Goal: Information Seeking & Learning: Check status

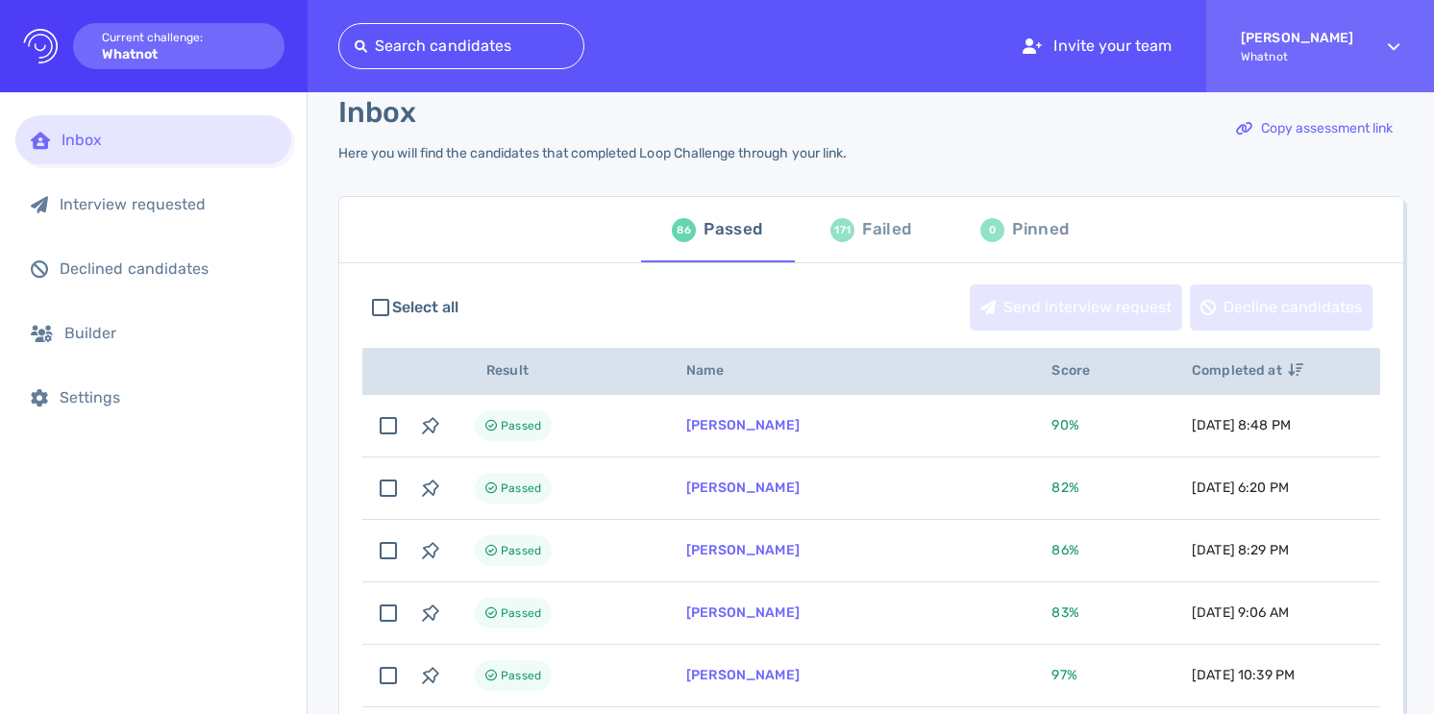
scroll to position [26, 0]
click at [853, 232] on div "171 Failed" at bounding box center [870, 232] width 81 height 54
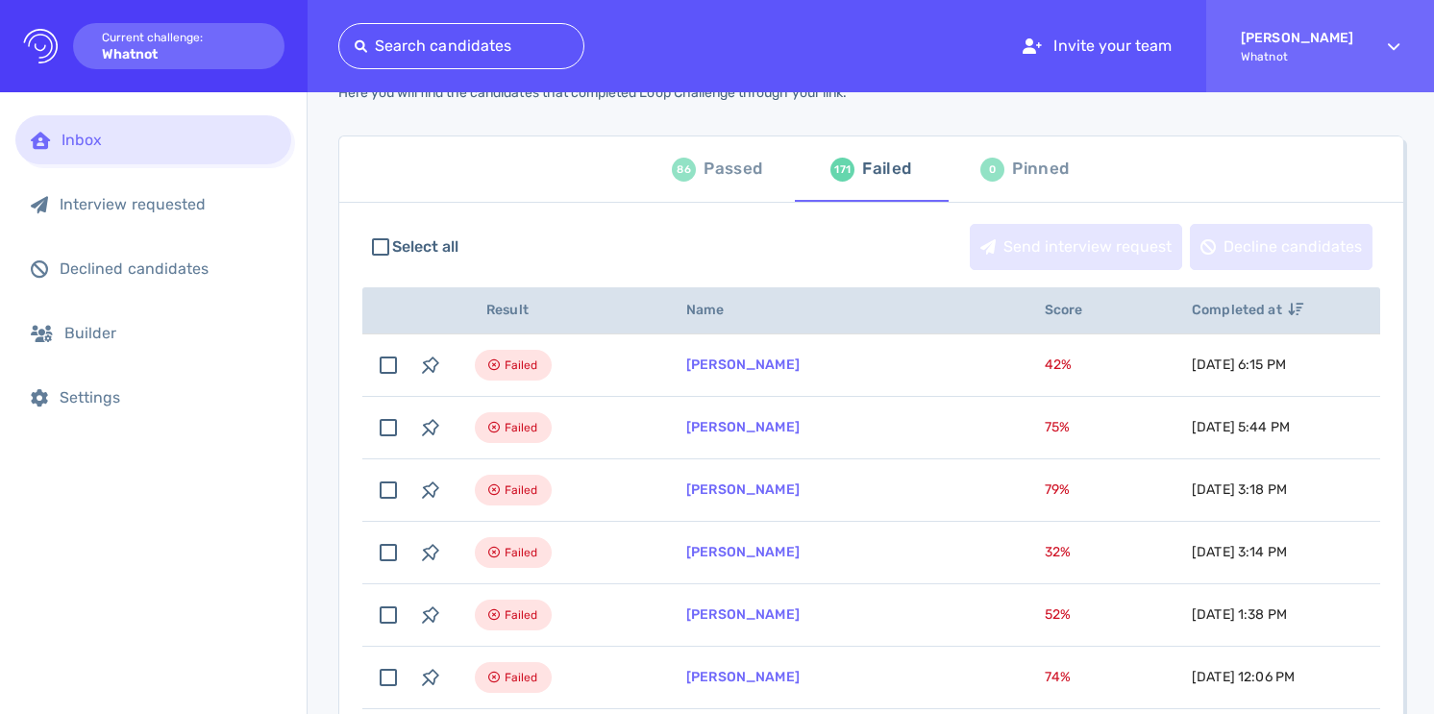
scroll to position [92, 0]
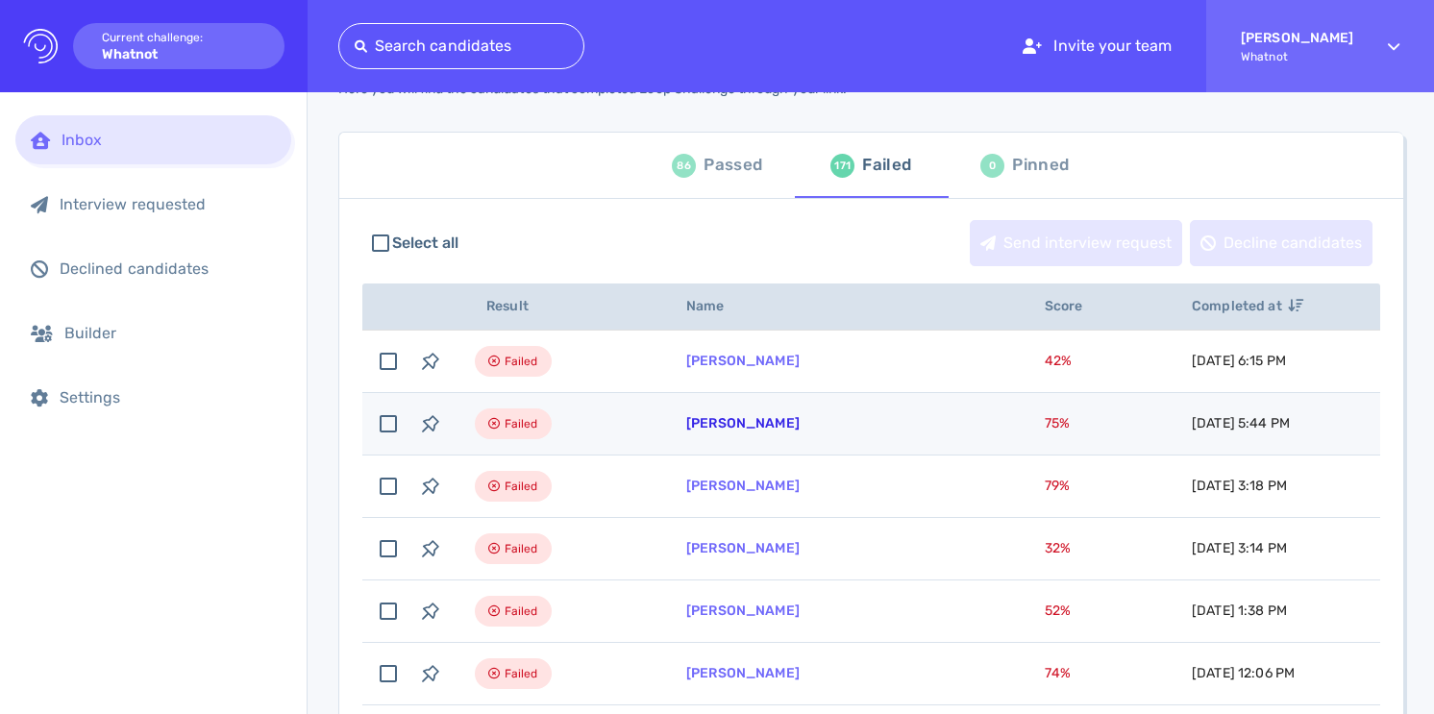
click at [734, 421] on link "[PERSON_NAME]" at bounding box center [742, 423] width 113 height 16
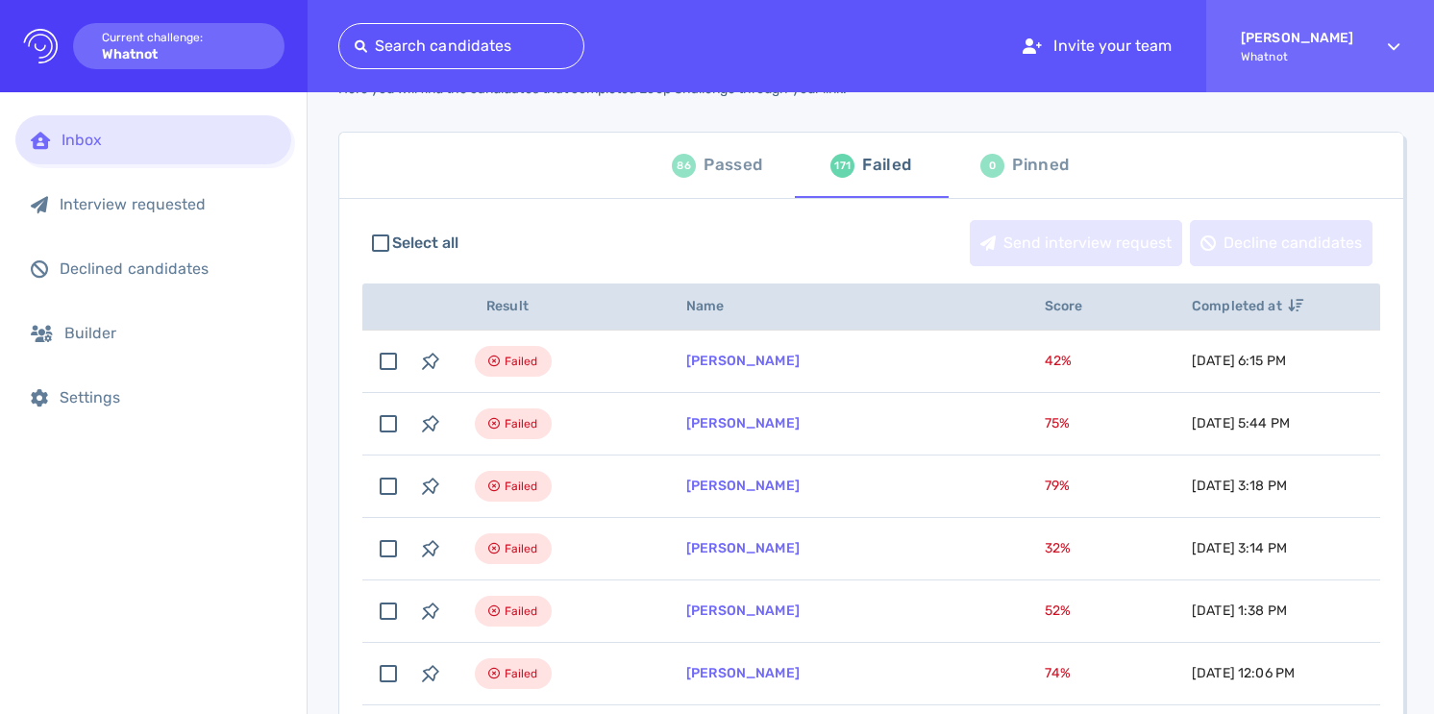
click at [731, 164] on div "Passed" at bounding box center [732, 165] width 59 height 29
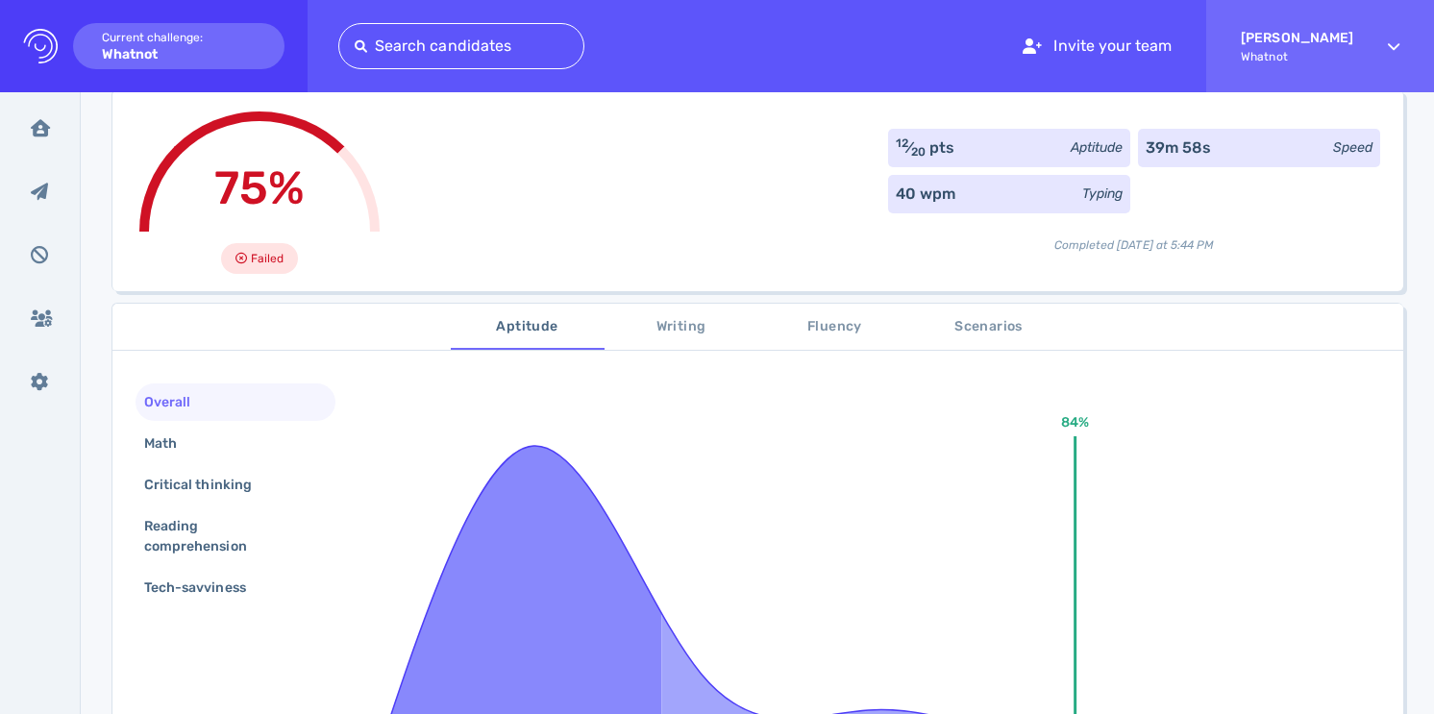
scroll to position [187, 0]
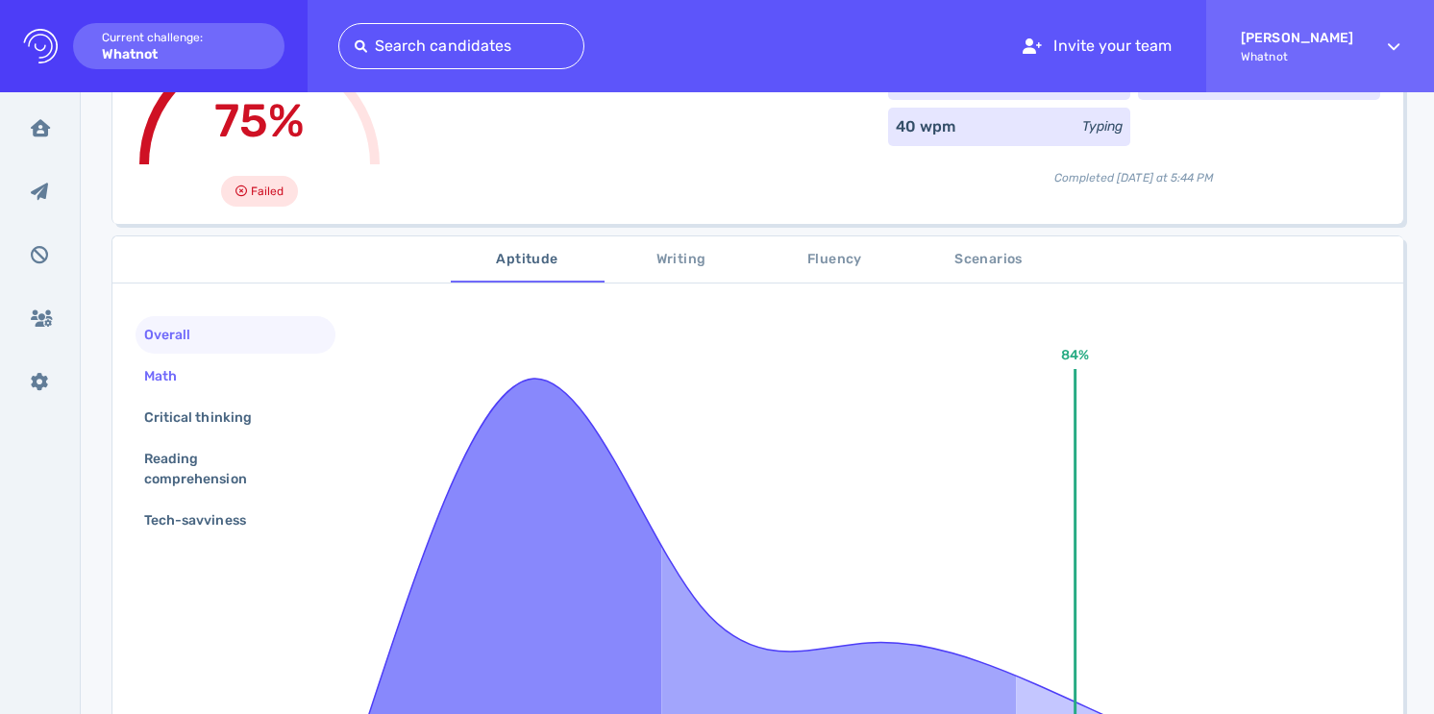
click at [230, 372] on div "Math" at bounding box center [235, 375] width 200 height 37
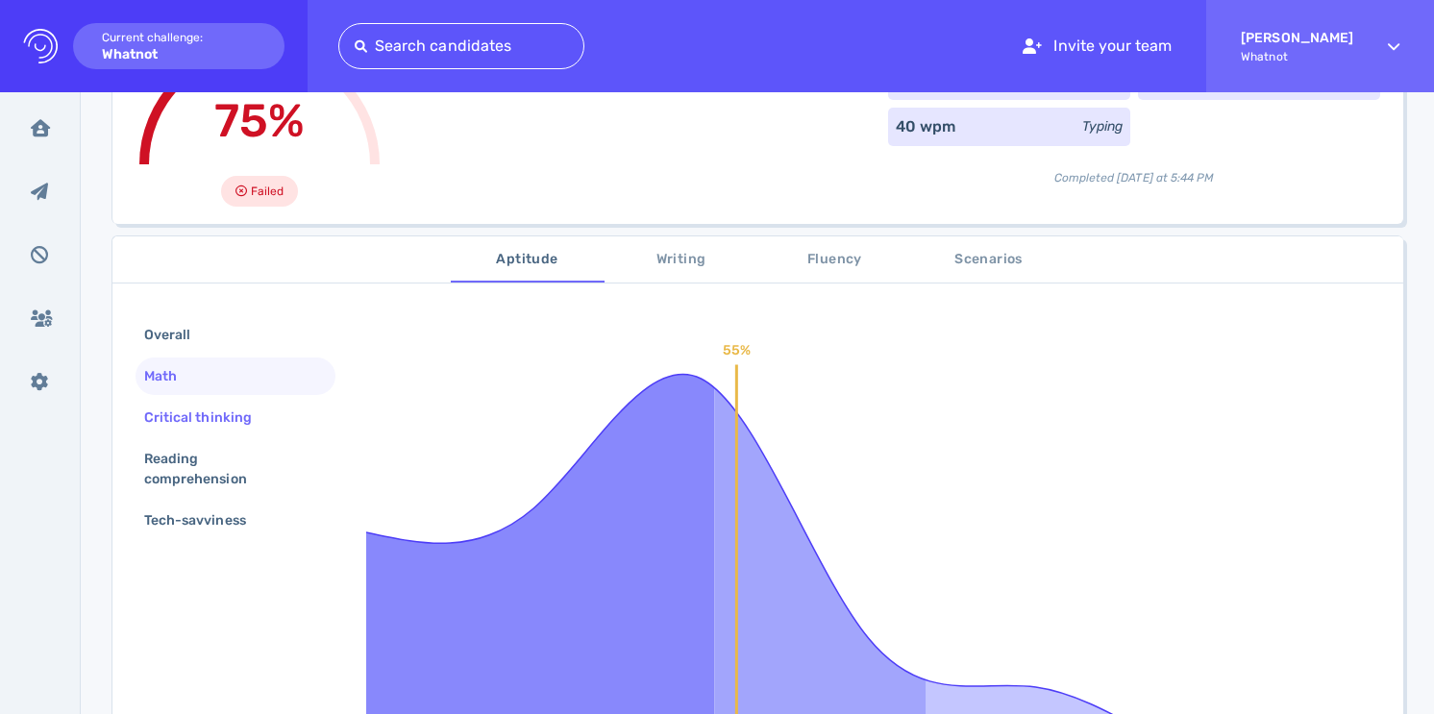
click at [247, 429] on div "Critical thinking" at bounding box center [207, 418] width 135 height 28
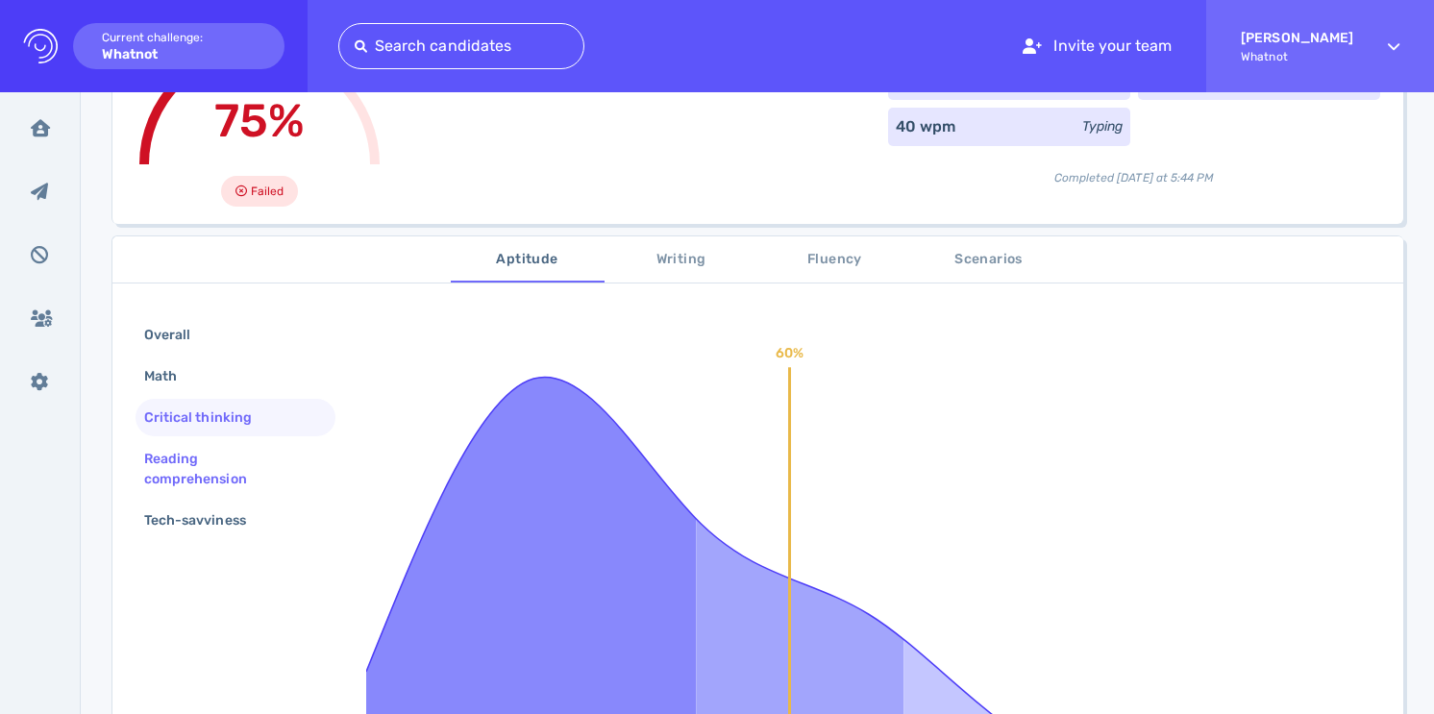
click at [247, 458] on div "Reading comprehension" at bounding box center [227, 469] width 175 height 48
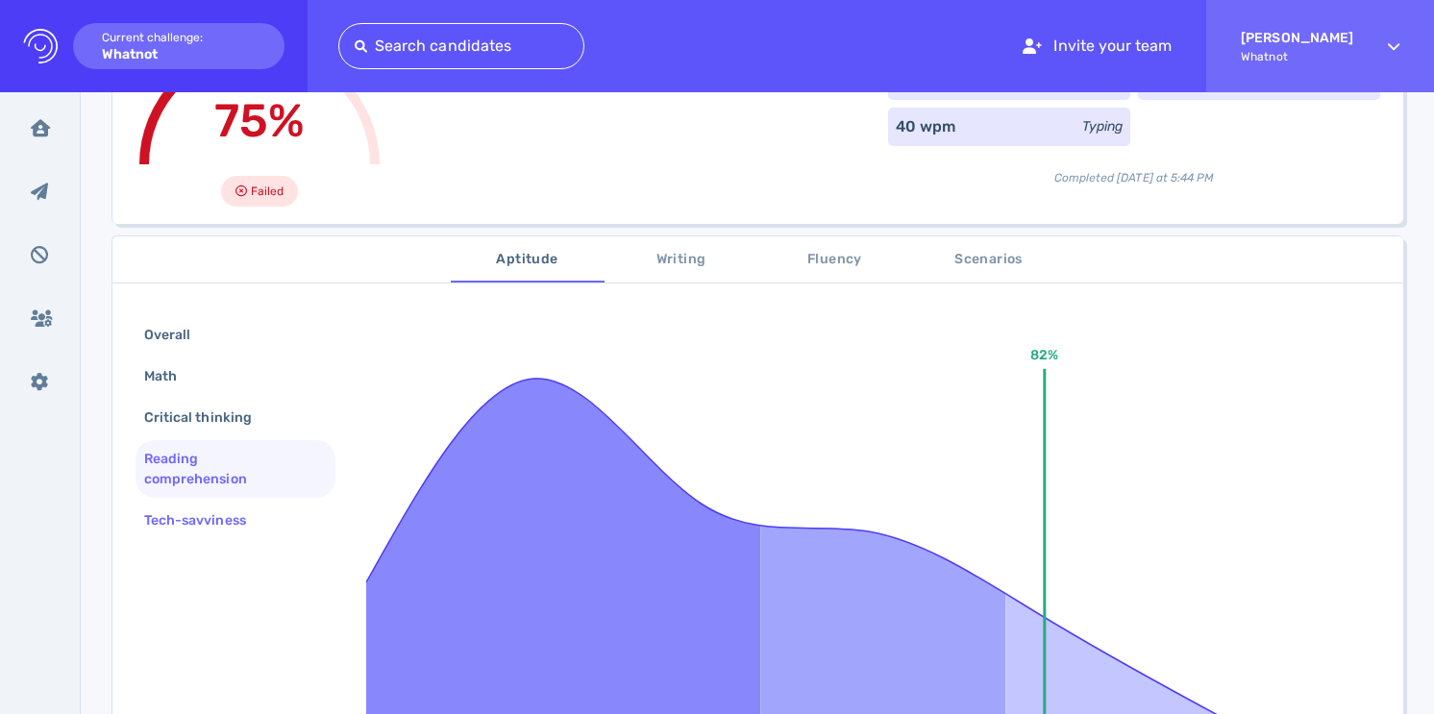
click at [245, 506] on div "Tech-savviness" at bounding box center [204, 520] width 129 height 28
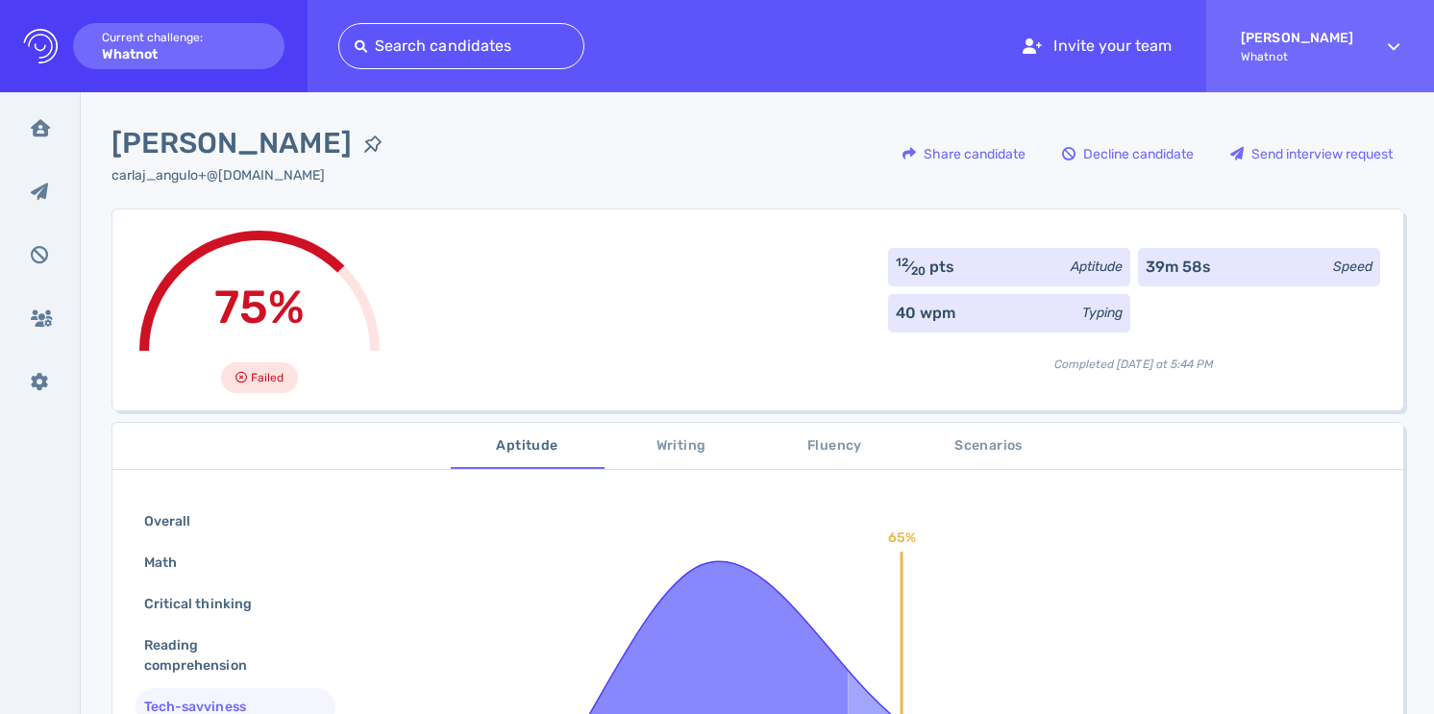
scroll to position [0, 0]
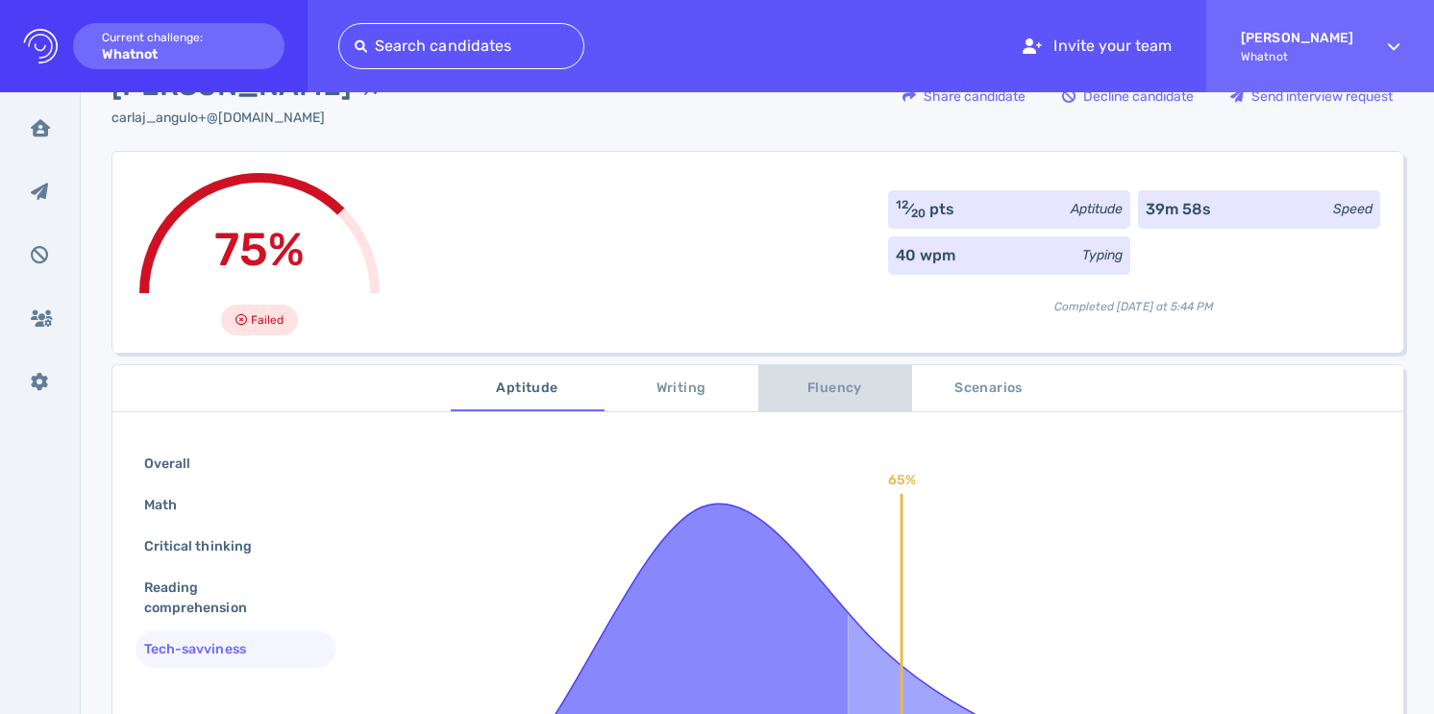
click at [816, 389] on span "Fluency" at bounding box center [835, 389] width 131 height 24
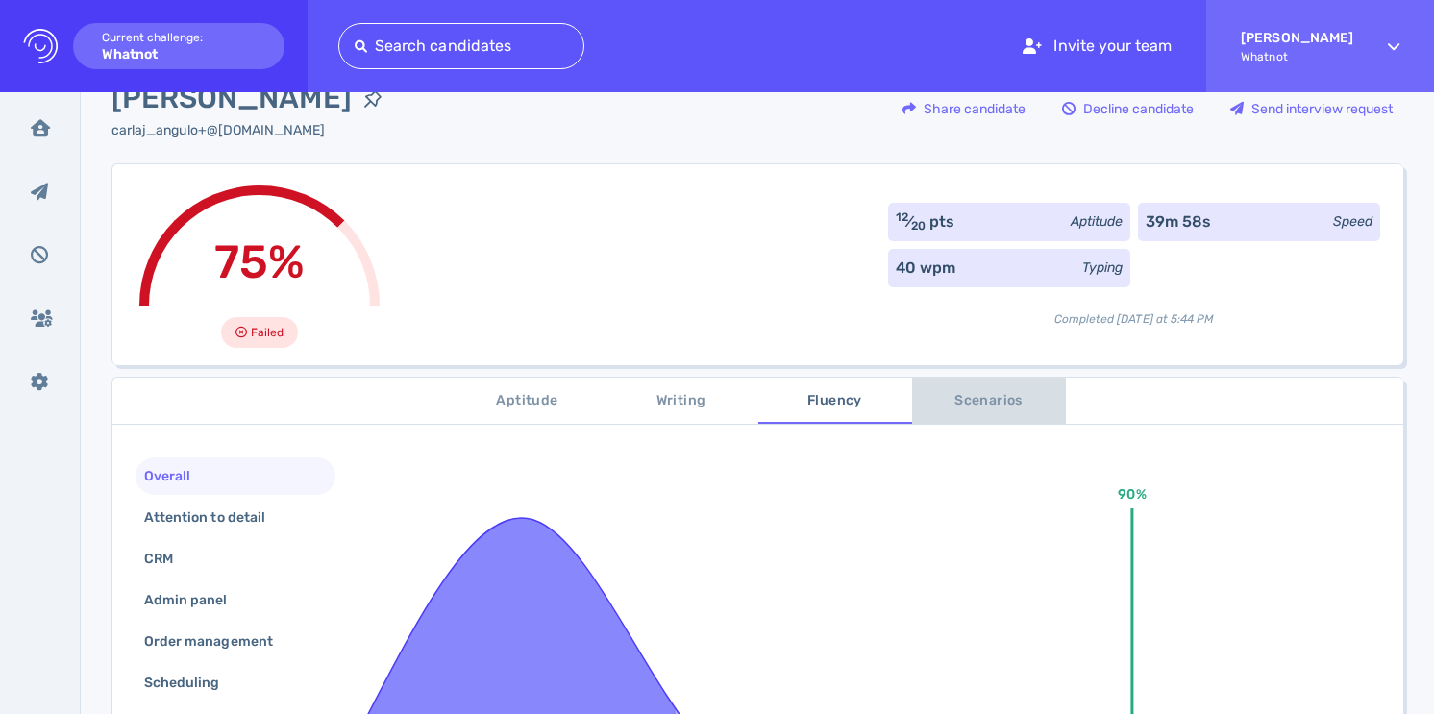
click at [1015, 392] on span "Scenarios" at bounding box center [988, 401] width 131 height 24
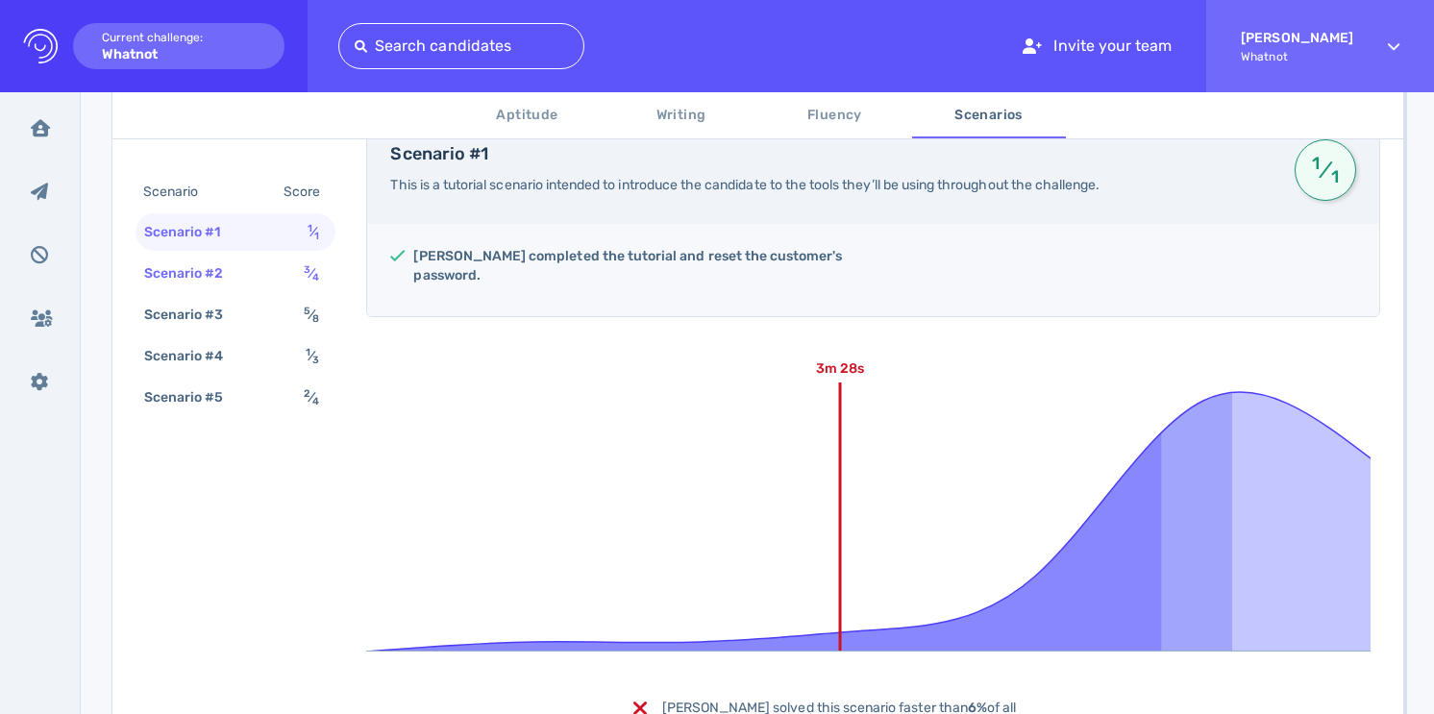
scroll to position [400, 0]
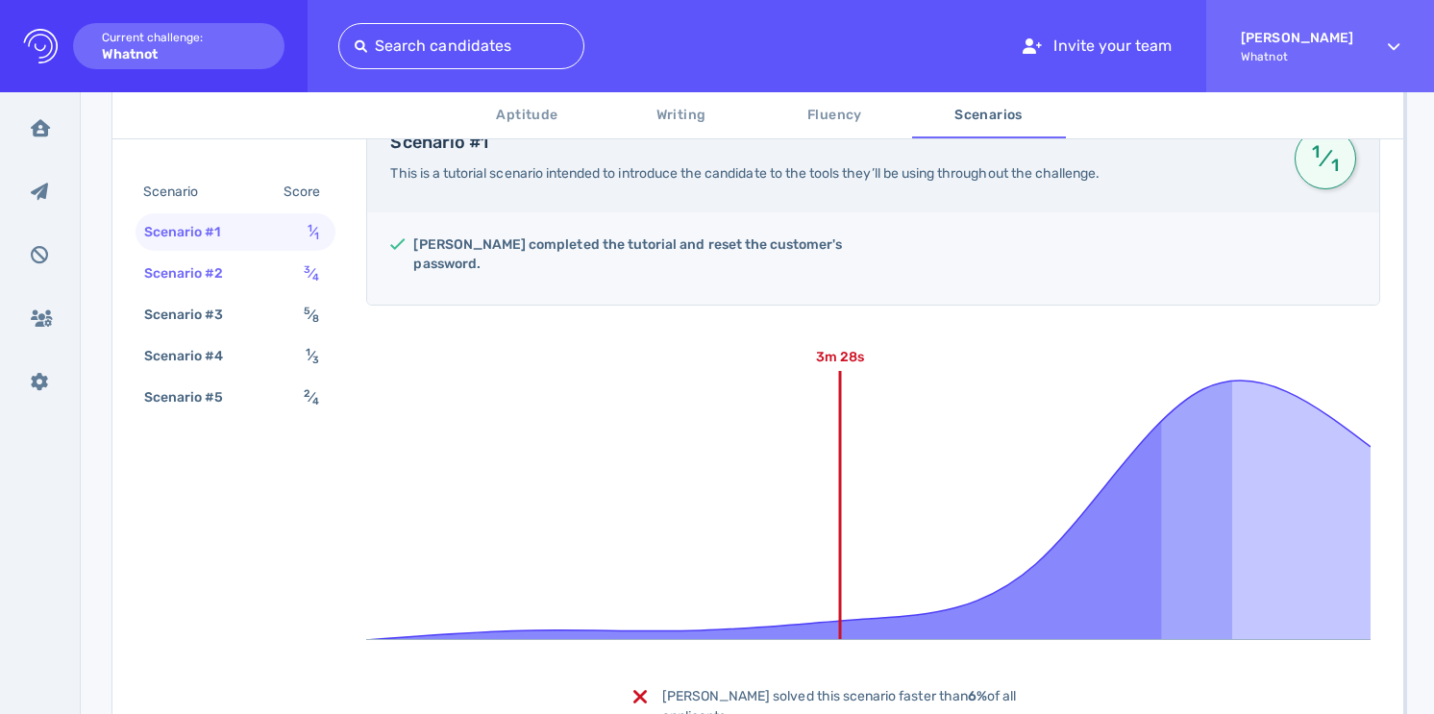
click at [290, 291] on div "Scenario #2 3 ⁄ 4" at bounding box center [235, 273] width 200 height 37
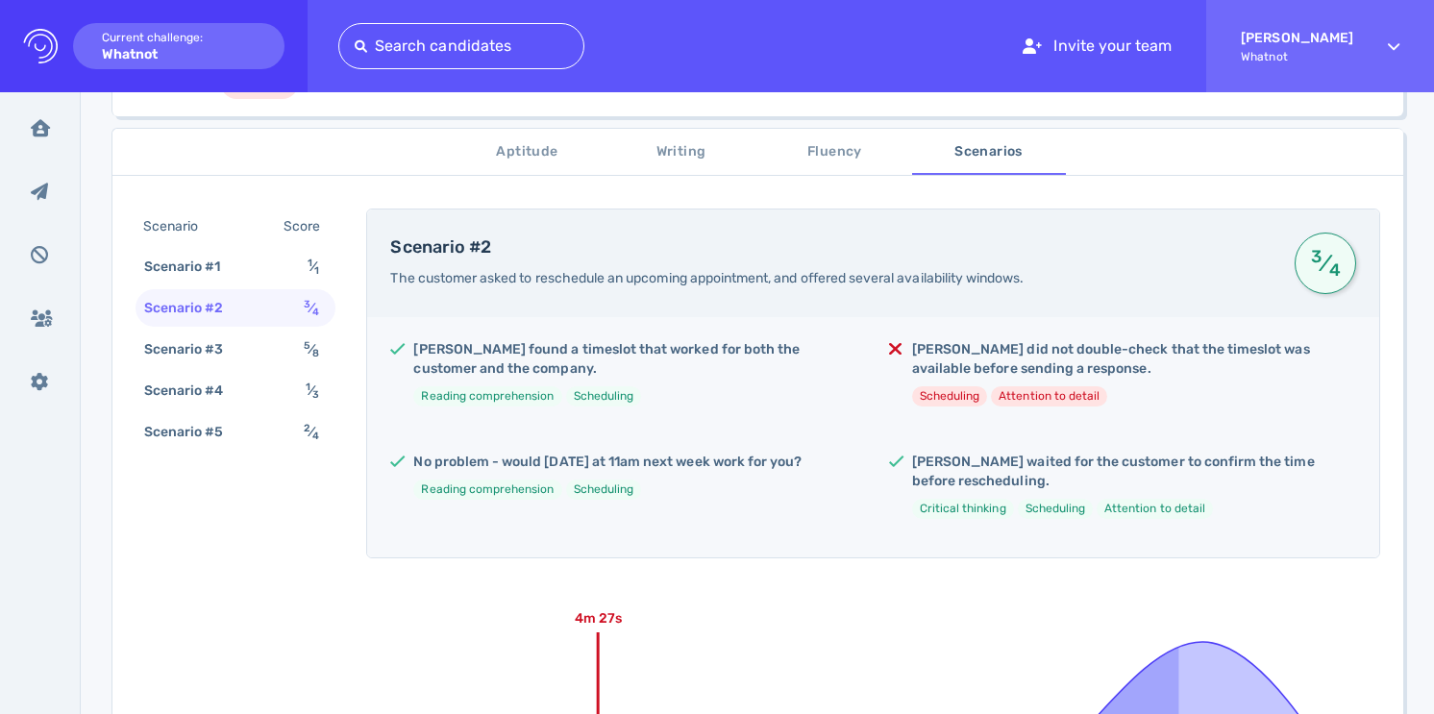
scroll to position [301, 0]
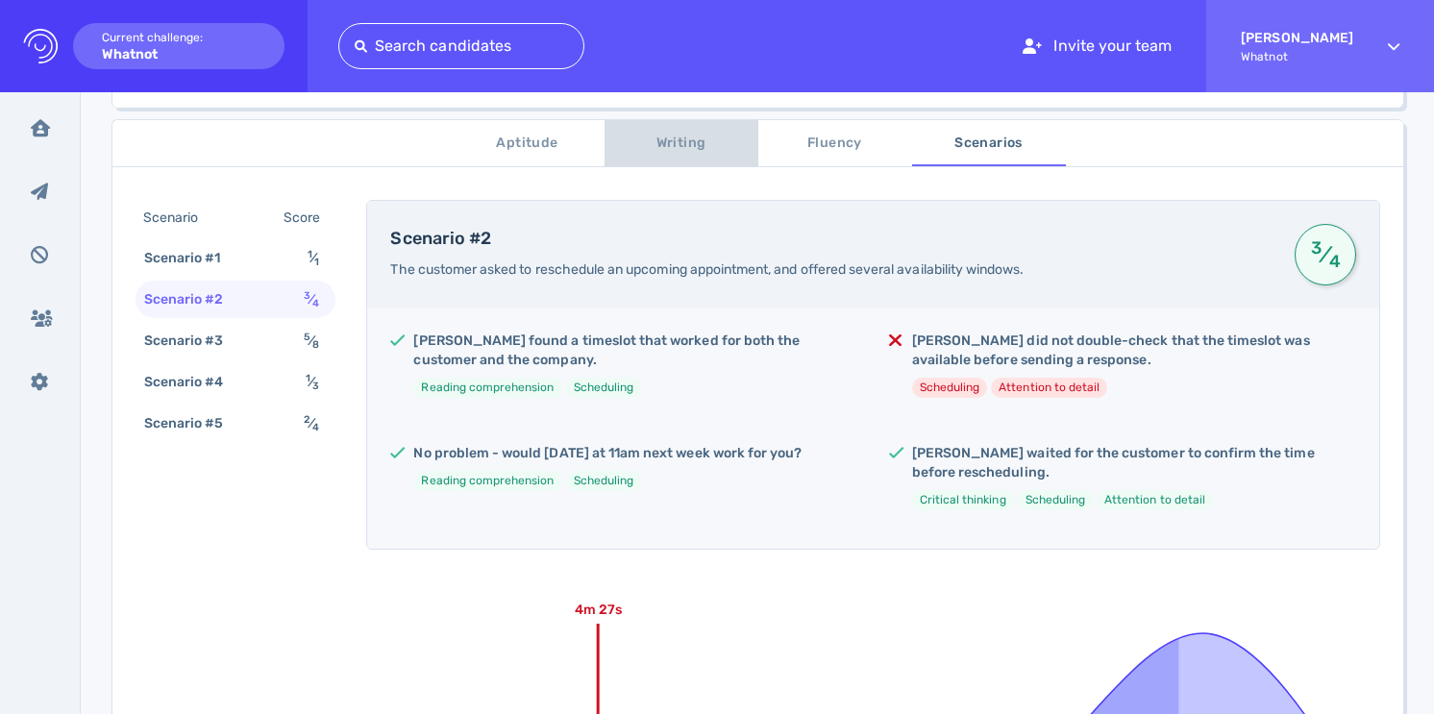
click at [686, 147] on span "Writing" at bounding box center [681, 144] width 131 height 24
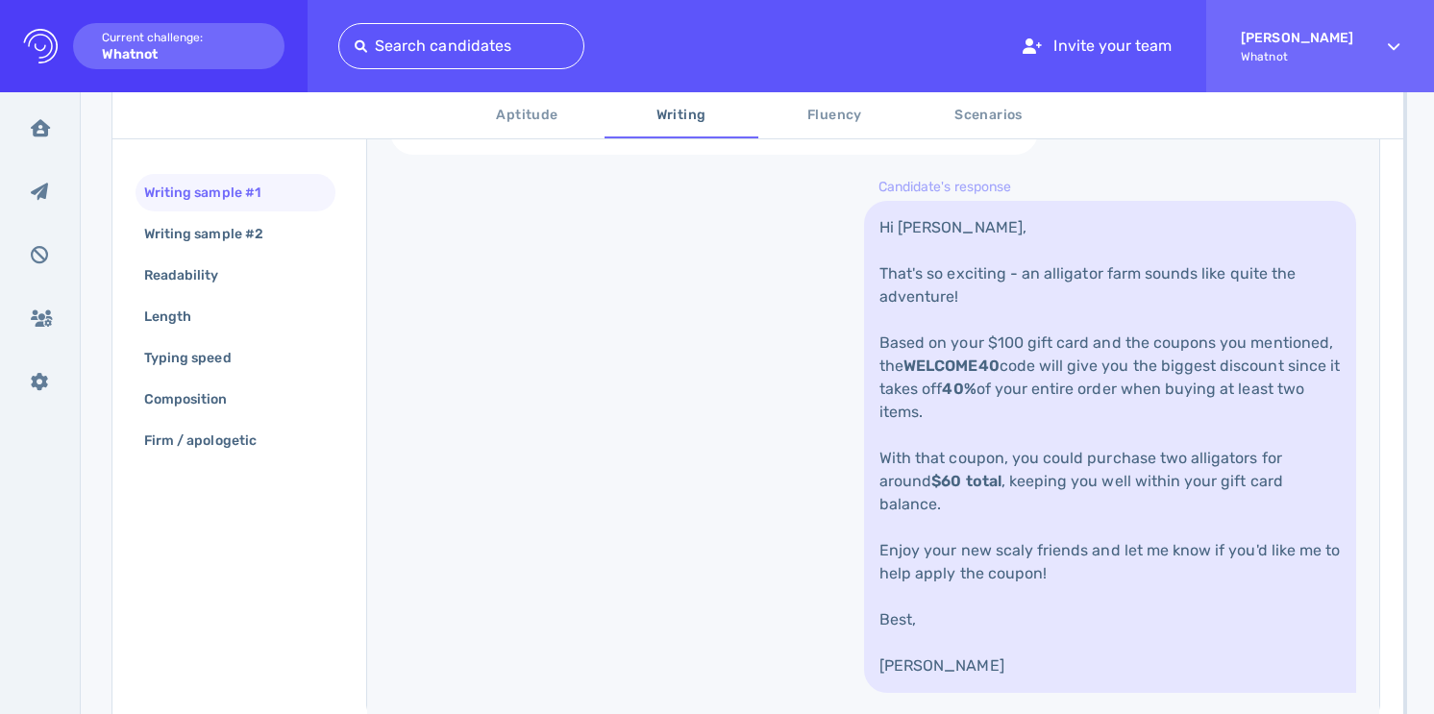
scroll to position [824, 0]
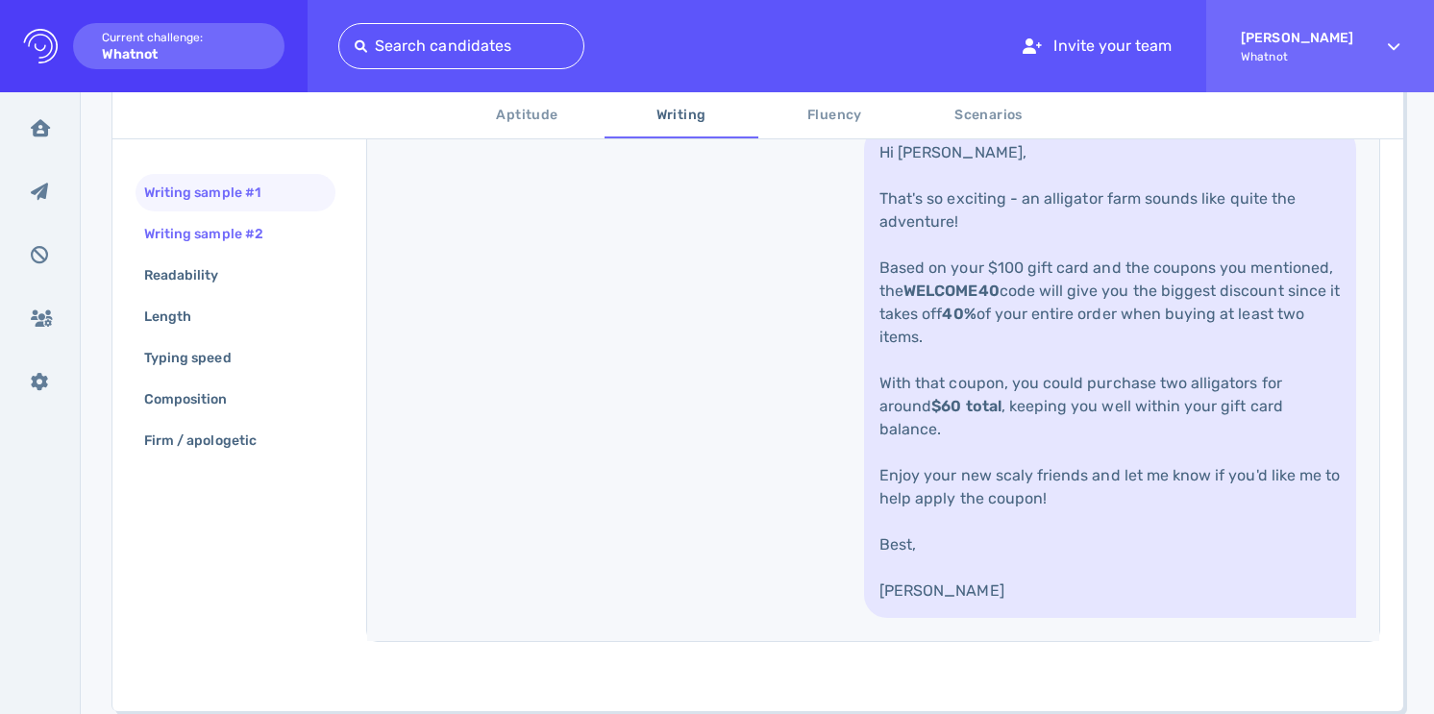
click at [250, 230] on div "Writing sample #2" at bounding box center [213, 234] width 146 height 28
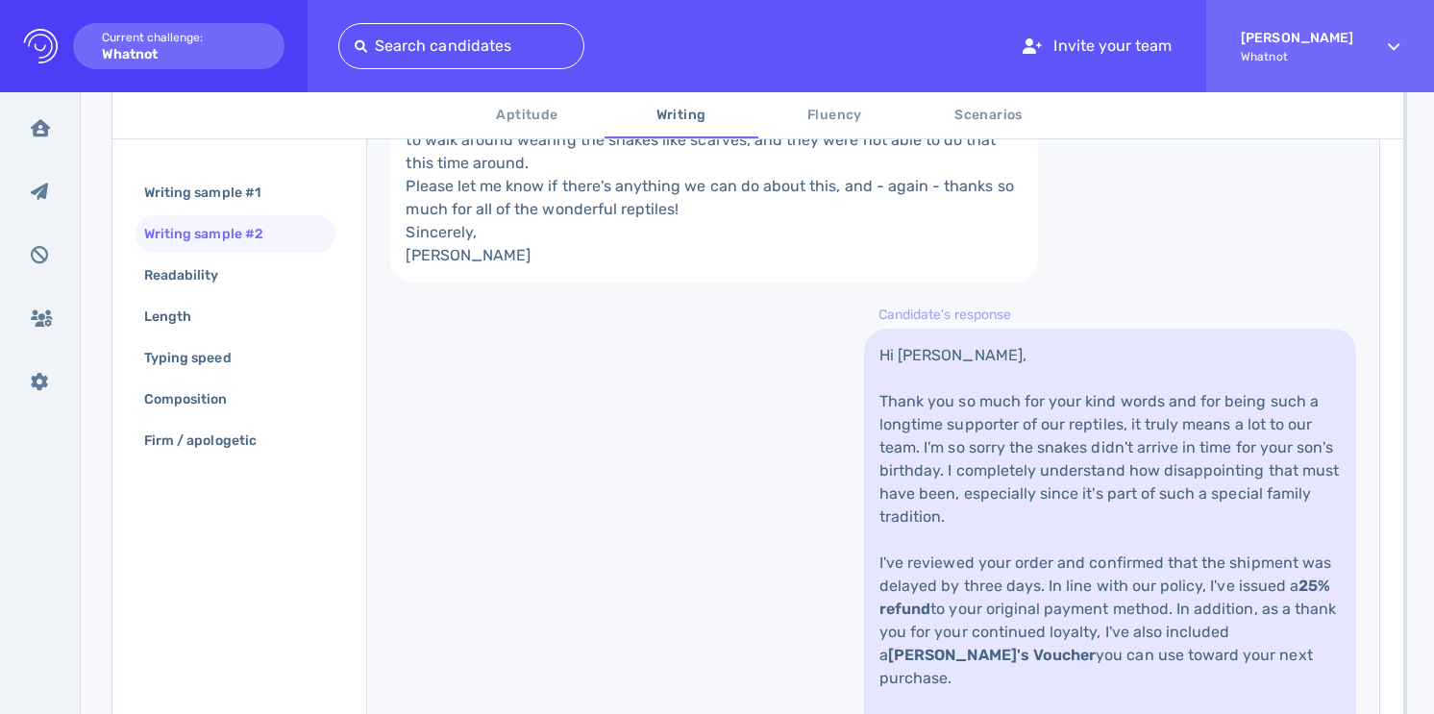
scroll to position [638, 0]
